Goal: Information Seeking & Learning: Learn about a topic

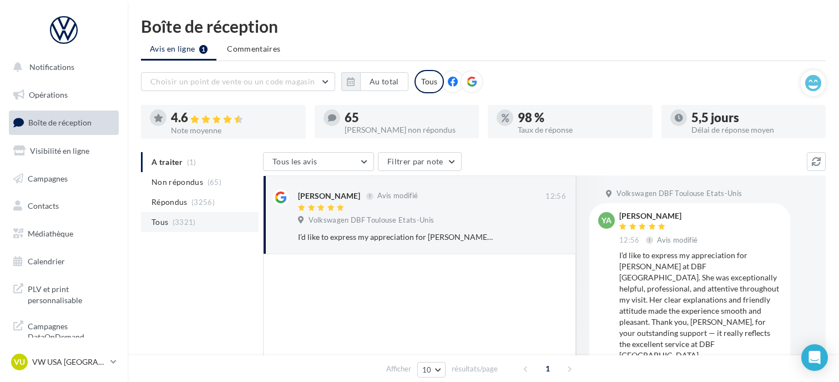
click at [195, 225] on li "Tous (3321)" at bounding box center [200, 222] width 118 height 20
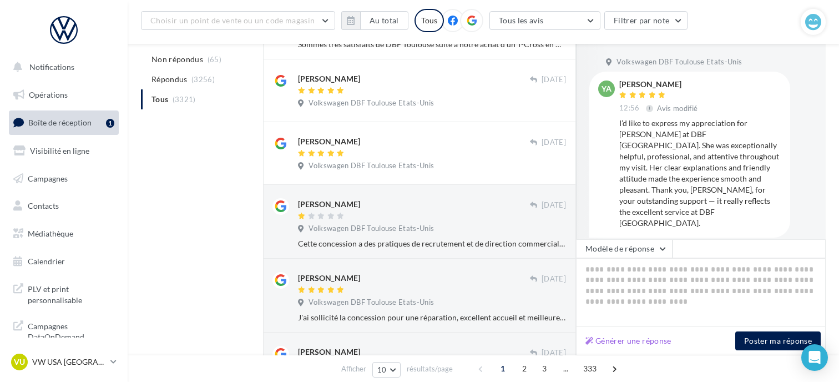
scroll to position [478, 0]
click at [355, 219] on div at bounding box center [414, 215] width 232 height 9
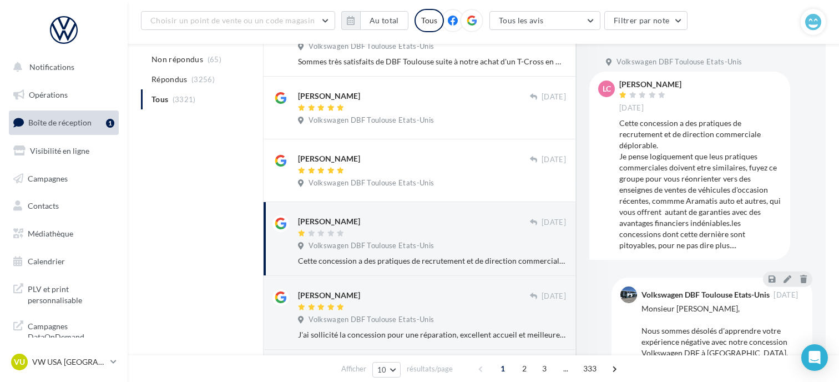
scroll to position [458, 0]
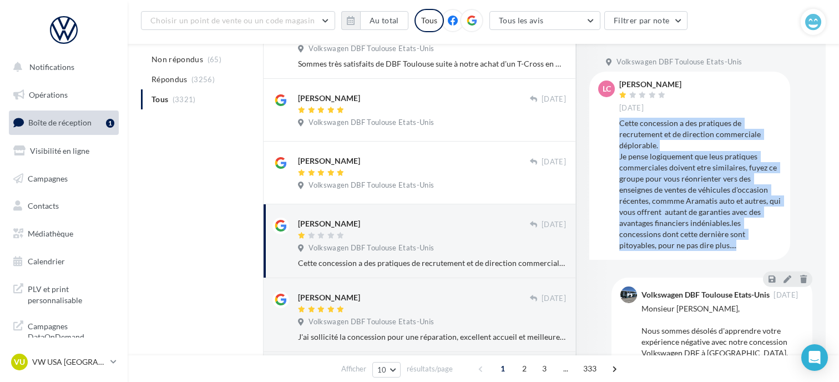
drag, startPoint x: 620, startPoint y: 122, endPoint x: 741, endPoint y: 248, distance: 174.7
click at [741, 248] on div "Cette concession a des pratiques de recrutement et de direction commerciale dép…" at bounding box center [700, 184] width 162 height 133
copy div "Cette concession a des pratiques de recrutement et de direction commerciale dép…"
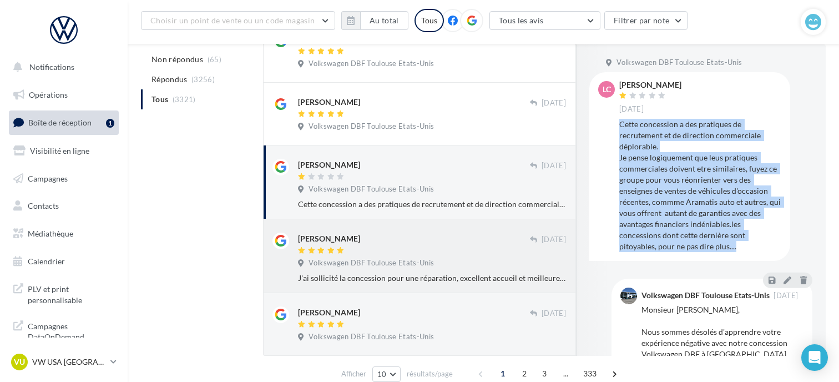
scroll to position [569, 0]
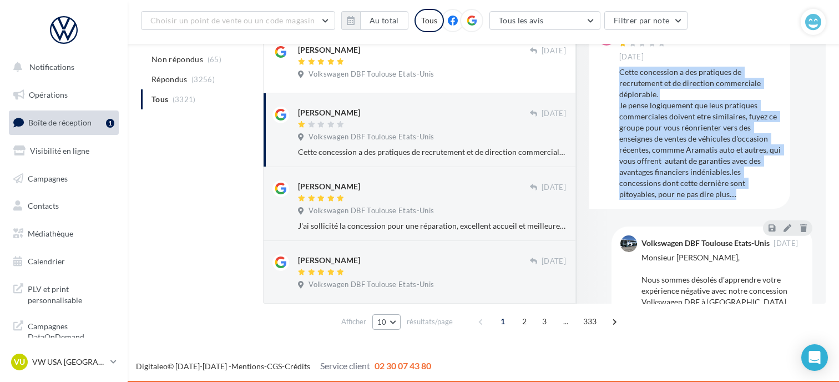
click at [385, 321] on span "10" at bounding box center [381, 321] width 9 height 9
click at [402, 287] on button "25" at bounding box center [411, 282] width 78 height 19
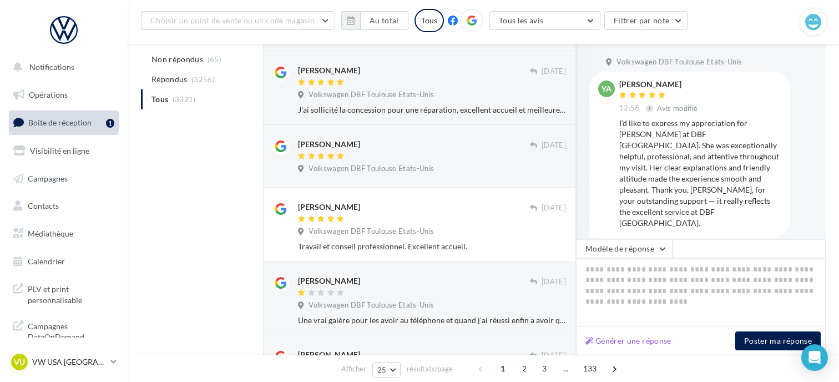
scroll to position [851, 0]
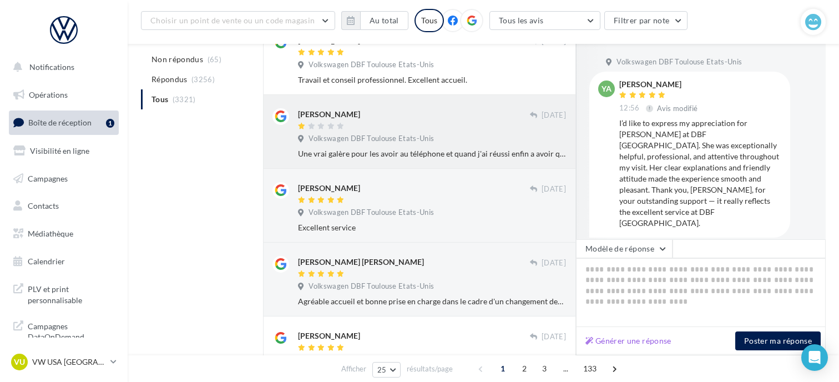
click at [384, 135] on span "Volkswagen DBF Toulouse Etats-Unis" at bounding box center [371, 139] width 125 height 10
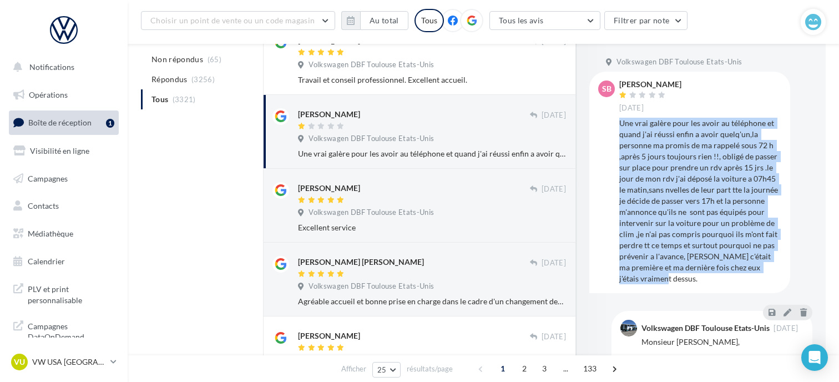
drag, startPoint x: 620, startPoint y: 124, endPoint x: 669, endPoint y: 277, distance: 160.8
click at [669, 277] on div "Une vrai galère pour les avoir au téléphone et quand j'ai réussi enfin a avoir …" at bounding box center [700, 201] width 162 height 167
copy div "Une vrai galère pour les avoir au téléphone et quand j'ai réussi enfin a avoir …"
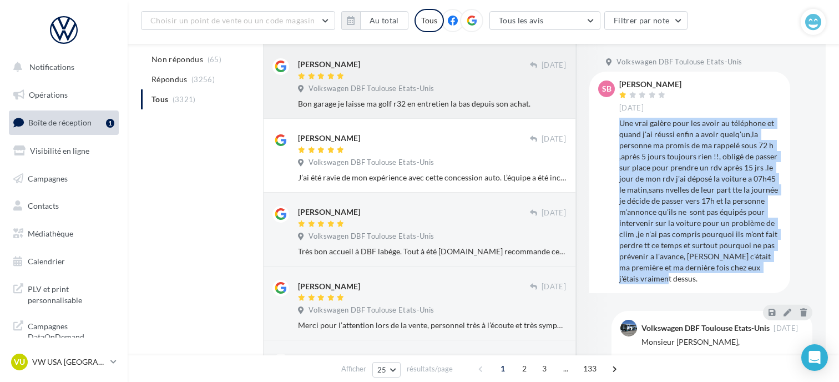
scroll to position [1462, 0]
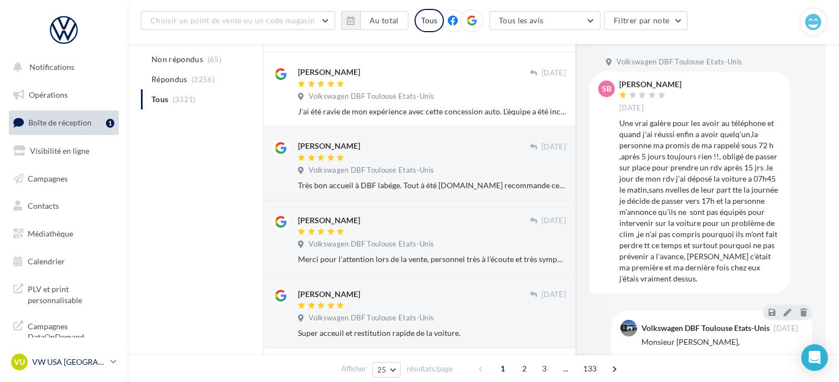
click at [74, 365] on p "VW USA [GEOGRAPHIC_DATA]" at bounding box center [69, 361] width 74 height 11
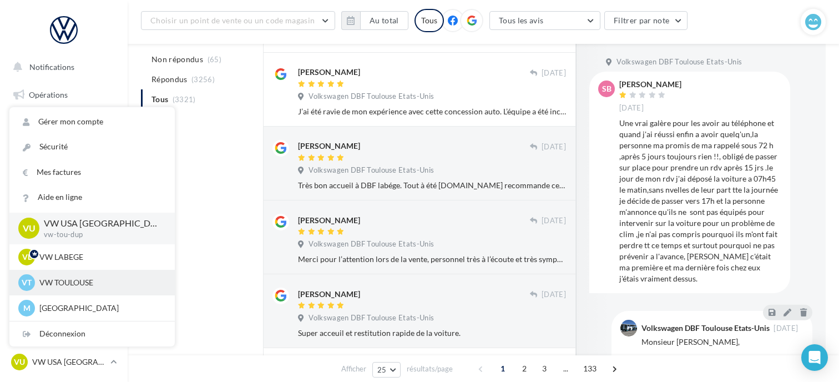
click at [85, 284] on p "VW TOULOUSE" at bounding box center [100, 282] width 122 height 11
